Goal: Task Accomplishment & Management: Use online tool/utility

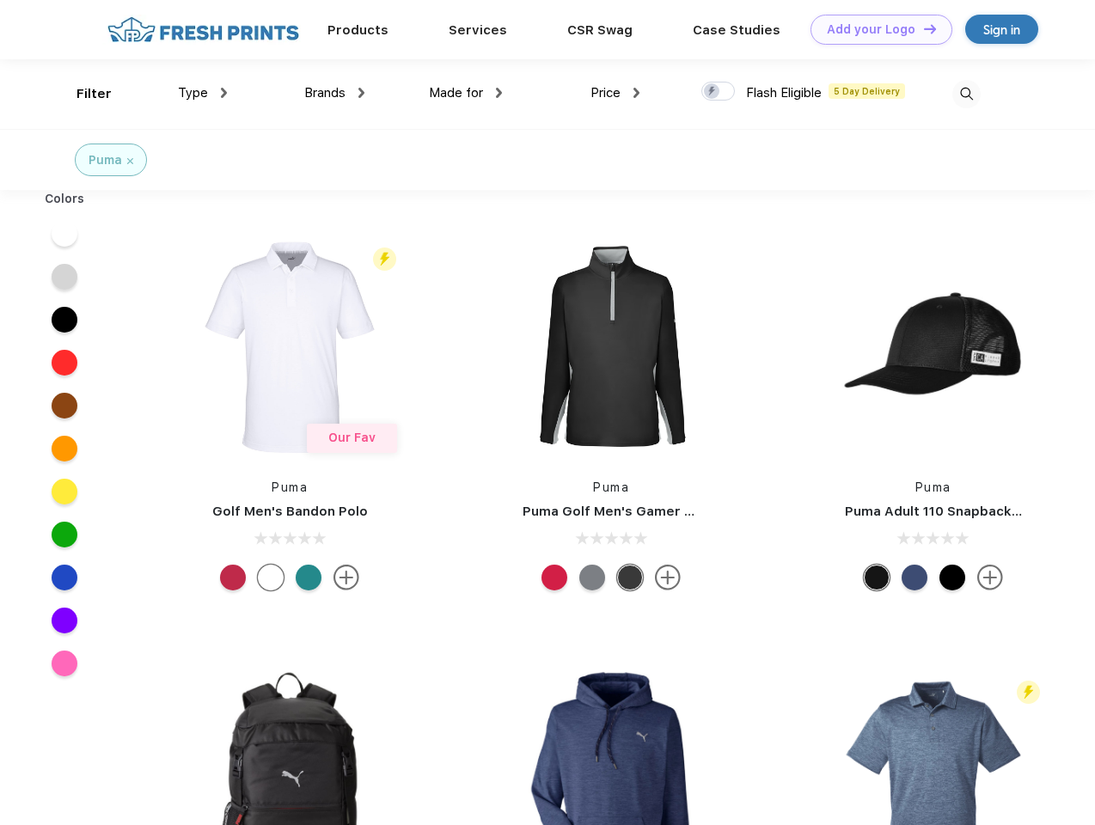
click at [875, 29] on link "Add your Logo Design Tool" at bounding box center [882, 30] width 142 height 30
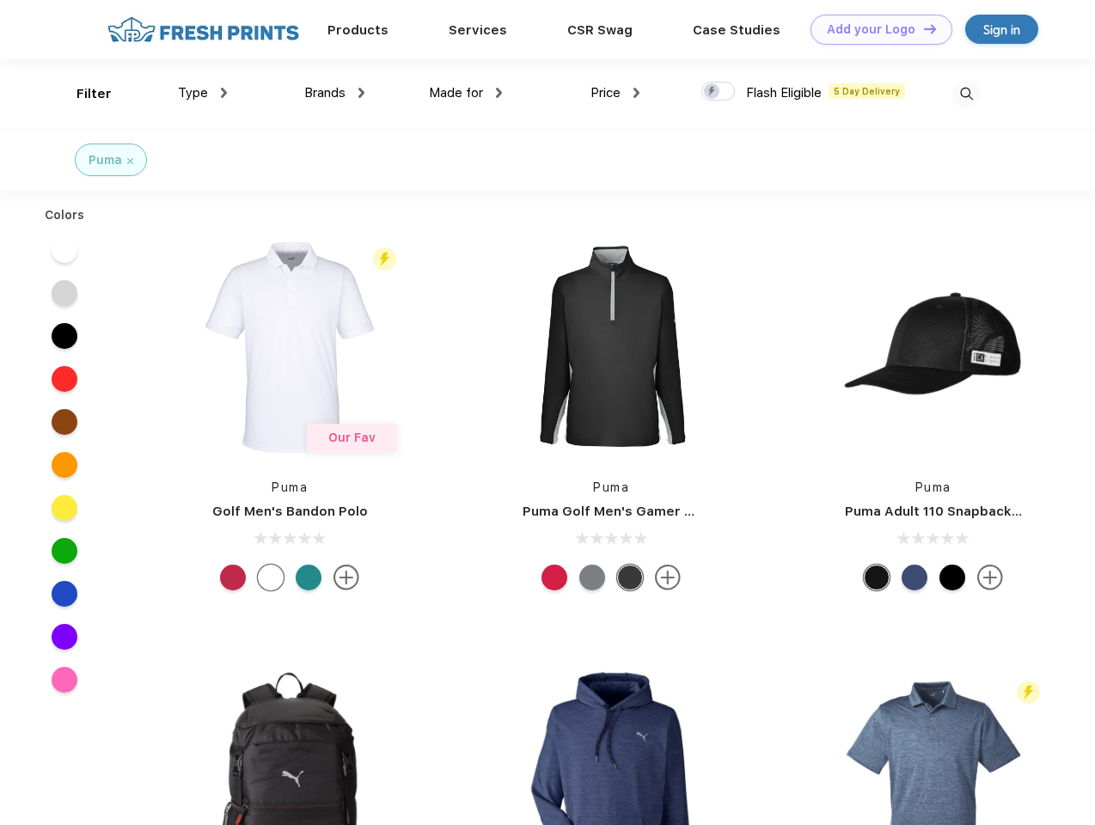
click at [0, 0] on div "Design Tool" at bounding box center [0, 0] width 0 height 0
click at [922, 28] on link "Add your Logo Design Tool" at bounding box center [882, 30] width 142 height 30
click at [83, 94] on div "Filter" at bounding box center [94, 94] width 35 height 20
click at [203, 93] on span "Type" at bounding box center [193, 92] width 30 height 15
click at [334, 93] on span "Brands" at bounding box center [324, 92] width 41 height 15
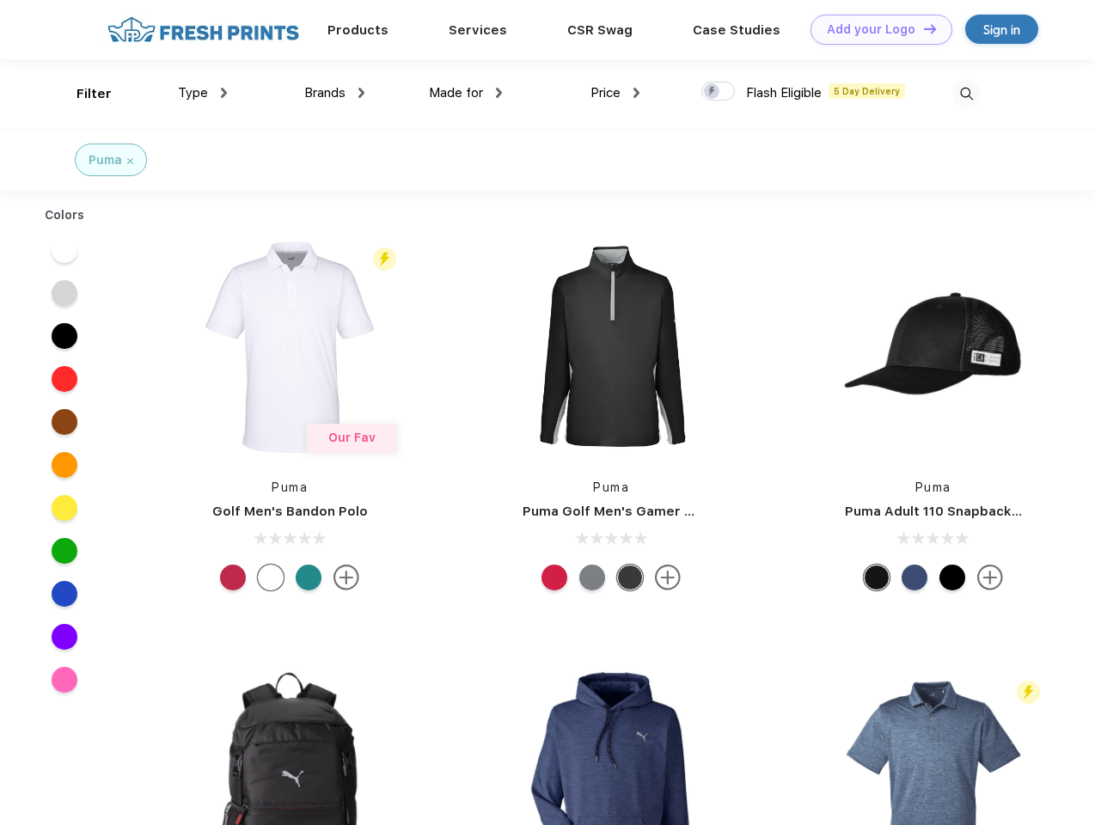
click at [466, 93] on span "Made for" at bounding box center [456, 92] width 54 height 15
click at [616, 93] on span "Price" at bounding box center [606, 92] width 30 height 15
click at [719, 92] on div at bounding box center [719, 91] width 34 height 19
click at [713, 92] on input "checkbox" at bounding box center [707, 86] width 11 height 11
click at [966, 94] on img at bounding box center [967, 94] width 28 height 28
